Goal: Information Seeking & Learning: Learn about a topic

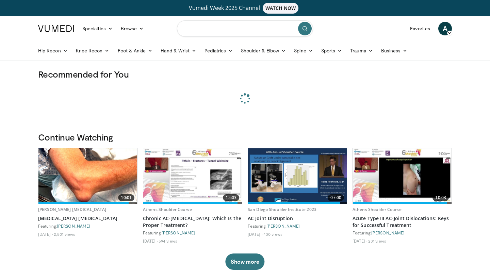
click at [201, 32] on input "Search topics, interventions" at bounding box center [245, 28] width 136 height 16
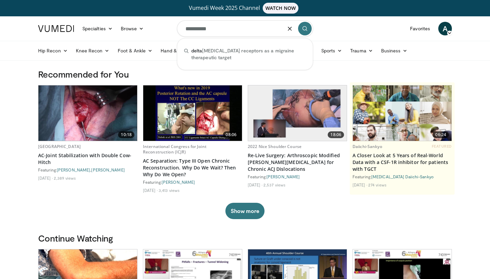
type input "**********"
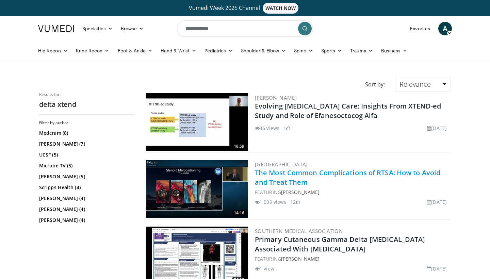
click at [268, 172] on link "The Most Common Complications of RTSA: How to Avoid and Treat Them" at bounding box center [348, 177] width 186 height 19
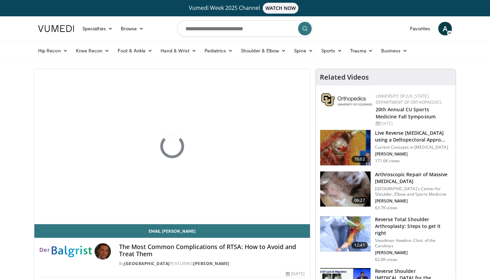
scroll to position [11, 0]
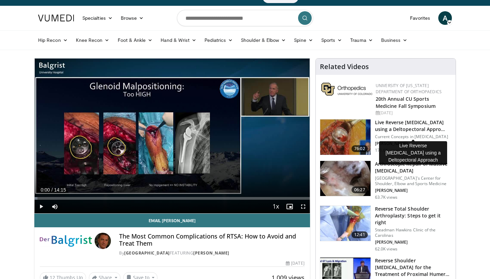
click at [401, 132] on h3 "Live Reverse Total Shoulder Arthroplasty using a Deltopectoral Appro…" at bounding box center [413, 126] width 77 height 14
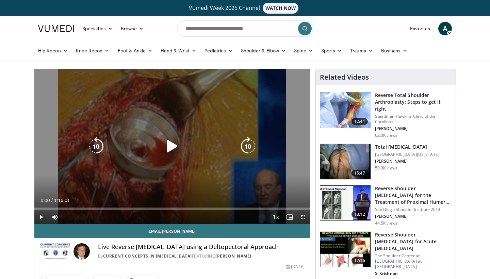
click at [172, 155] on icon "Video Player" at bounding box center [172, 146] width 19 height 19
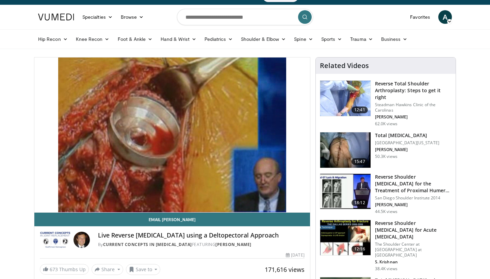
scroll to position [12, 0]
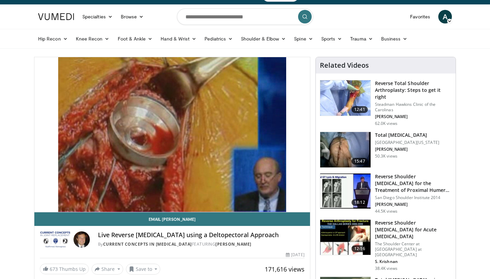
click at [408, 132] on h3 "Total [MEDICAL_DATA]" at bounding box center [407, 135] width 64 height 7
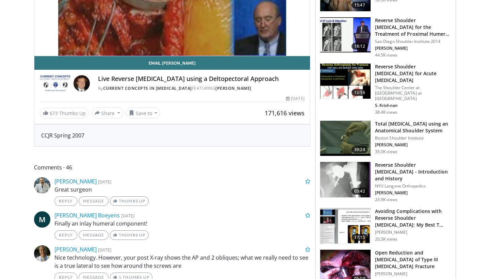
scroll to position [6, 0]
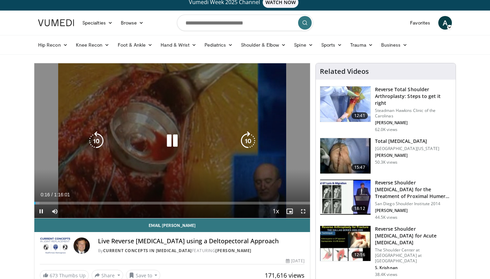
click at [175, 140] on icon "Video Player" at bounding box center [172, 140] width 19 height 19
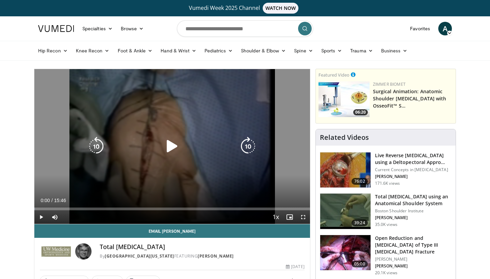
click at [178, 143] on icon "Video Player" at bounding box center [172, 146] width 19 height 19
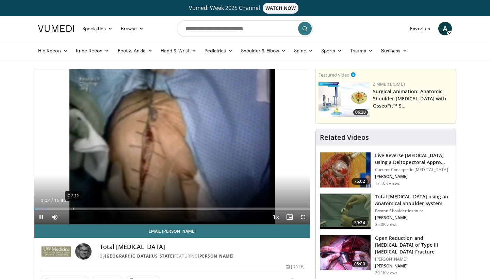
click at [73, 209] on div "02:12" at bounding box center [73, 209] width 1 height 3
click at [69, 210] on div "Current Time 2:12 / Duration 15:46 Pause Skip Backward Skip Forward Mute Loaded…" at bounding box center [172, 217] width 276 height 14
